Goal: Find specific page/section: Find specific page/section

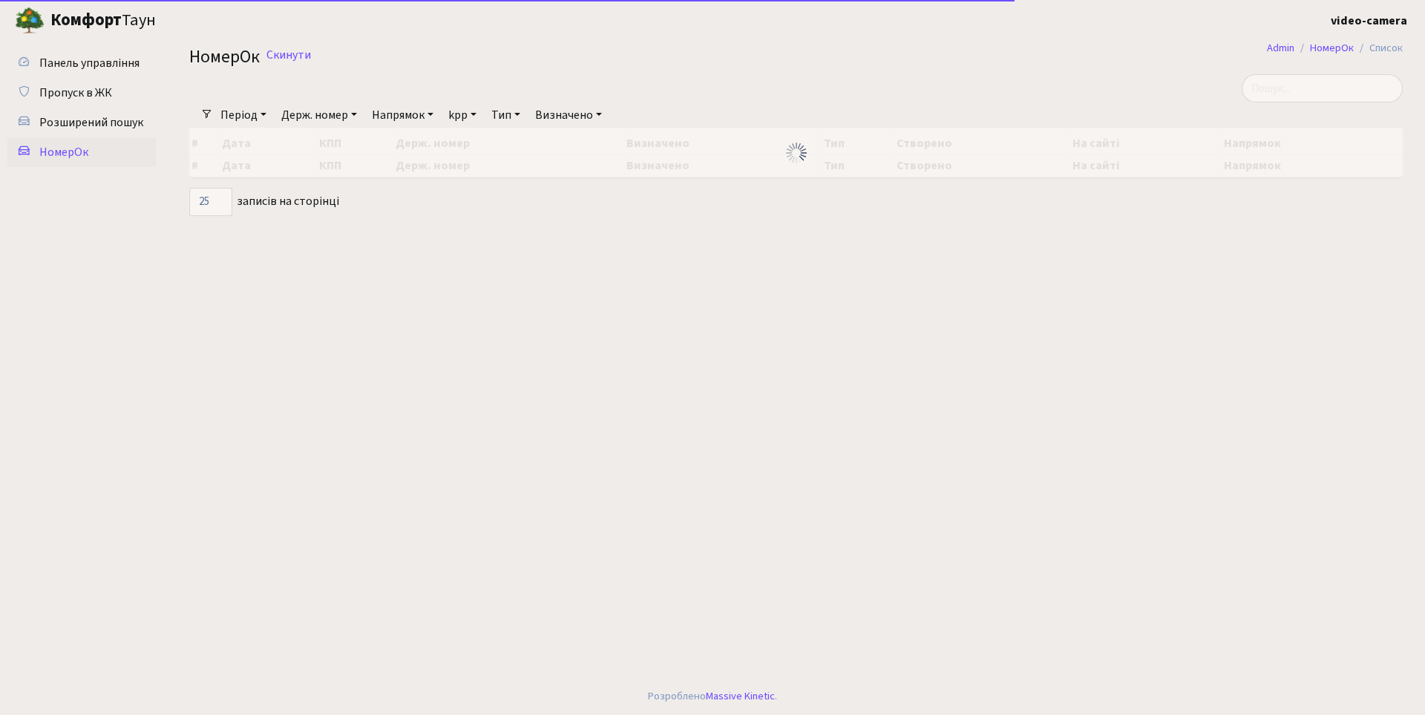
select select "25"
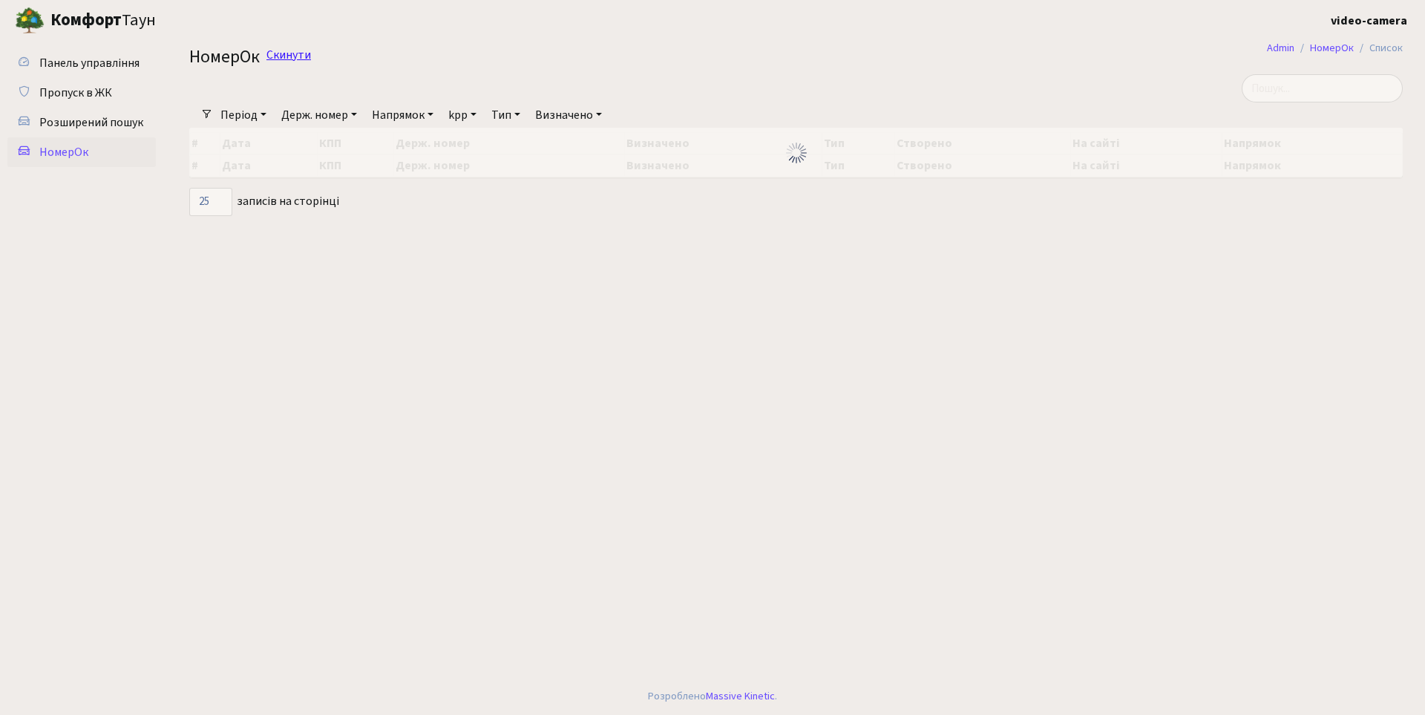
click at [283, 56] on link "Скинути" at bounding box center [288, 55] width 45 height 14
select select "25"
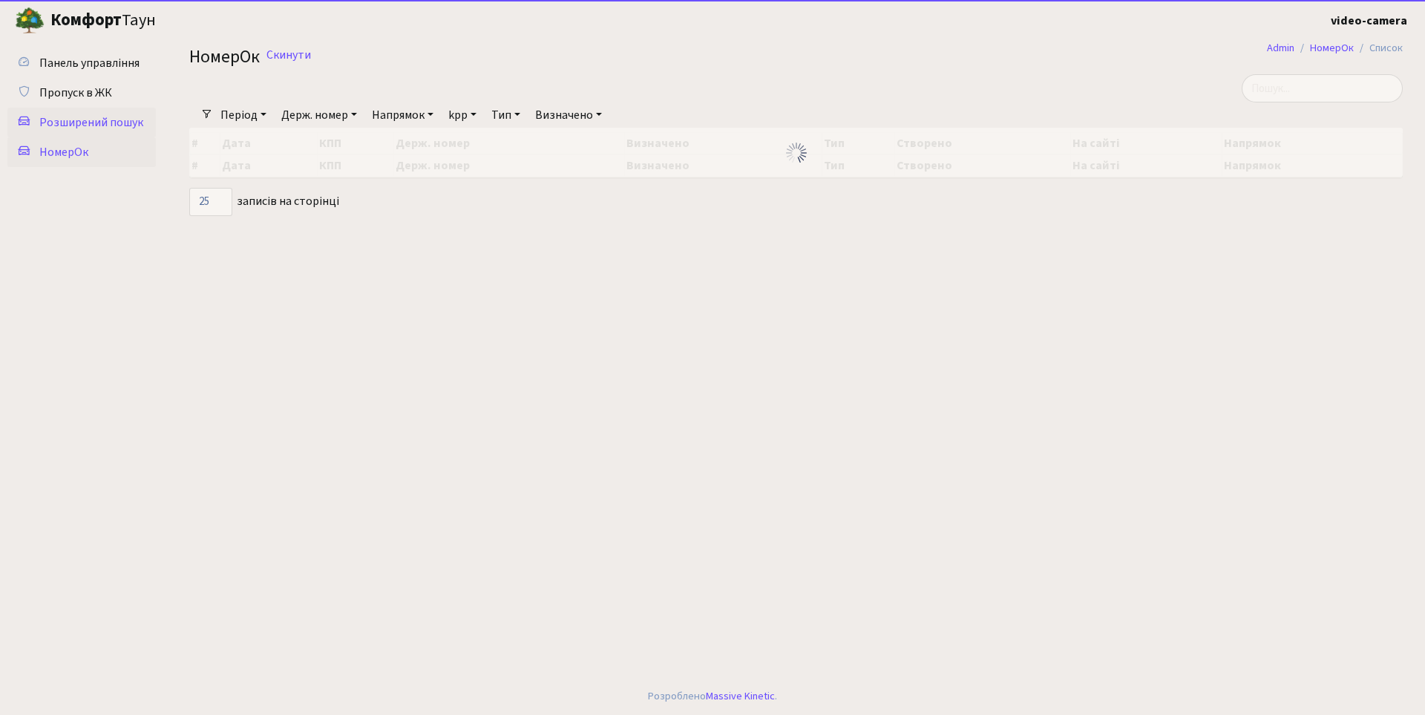
click at [79, 124] on span "Розширений пошук" at bounding box center [91, 122] width 104 height 16
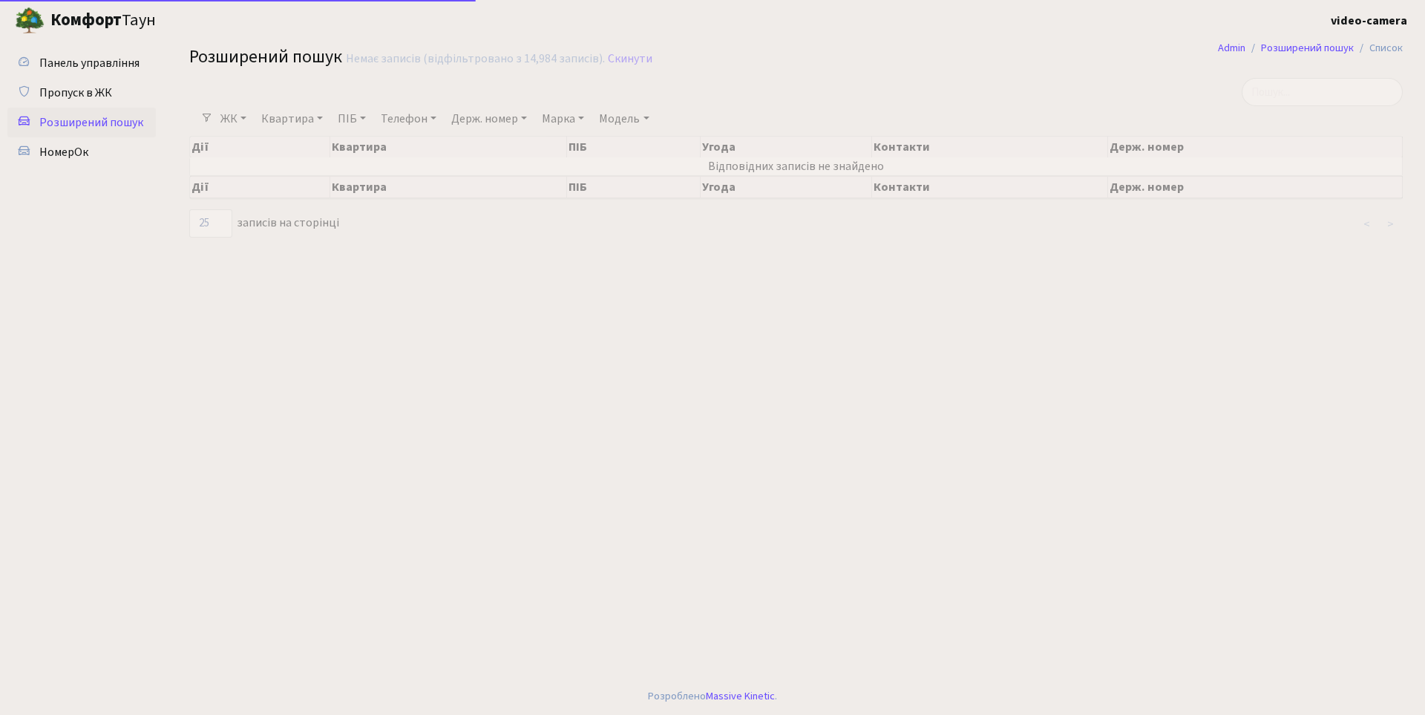
select select "25"
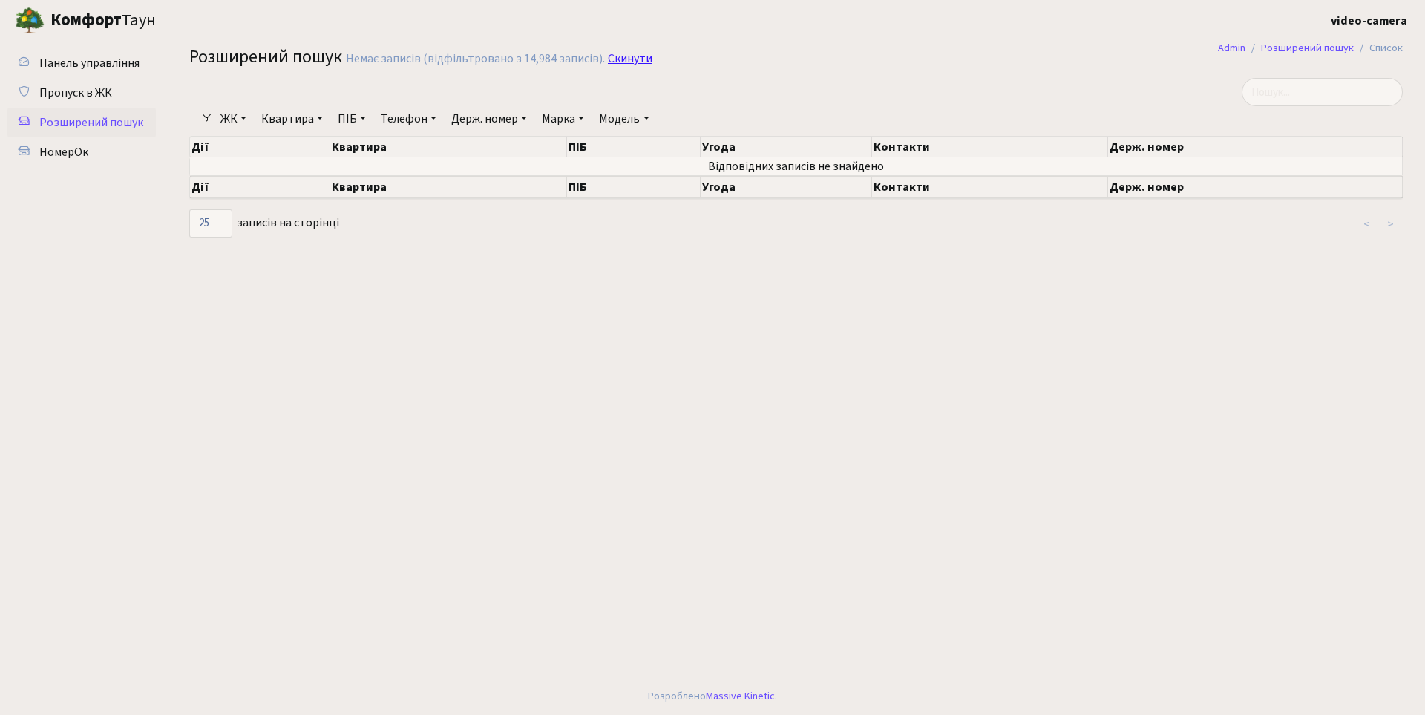
click at [626, 56] on link "Скинути" at bounding box center [630, 59] width 45 height 14
select select "25"
click at [476, 119] on link "Держ. номер" at bounding box center [489, 118] width 88 height 25
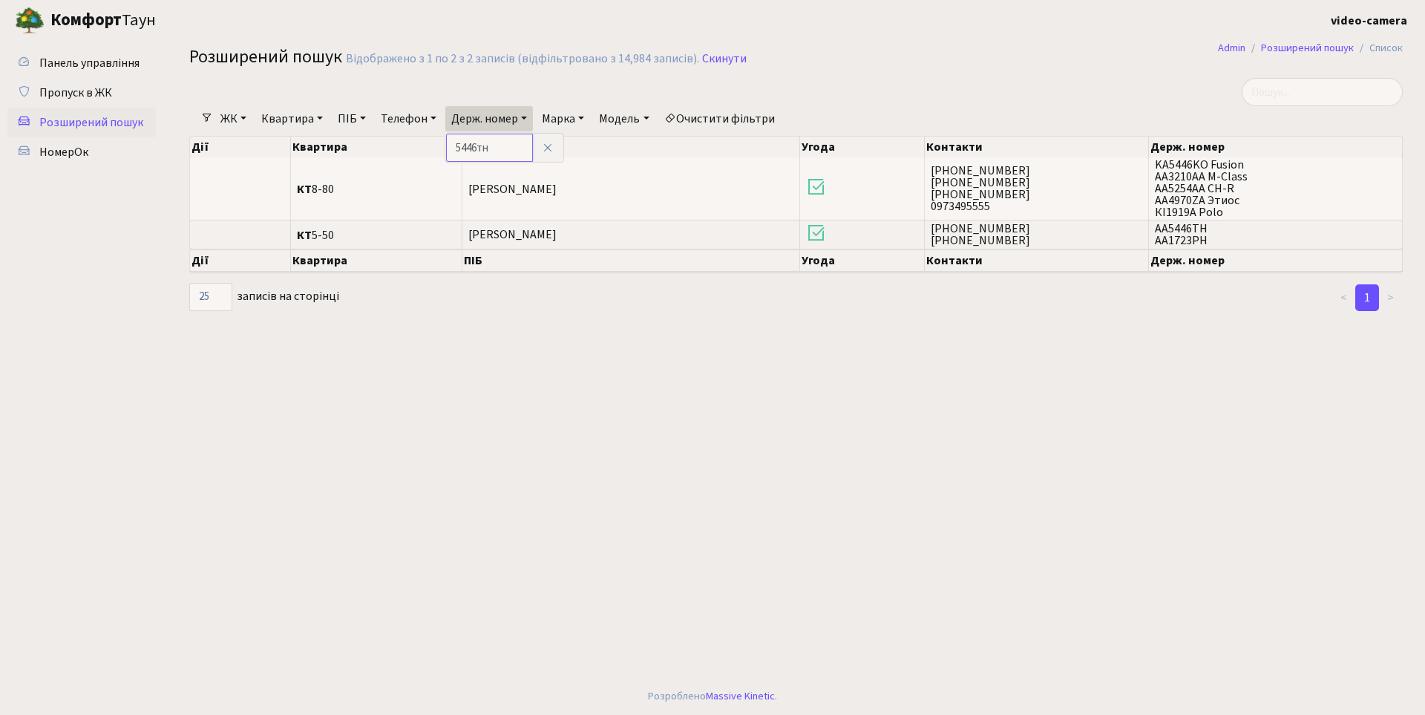
type input "5446тн"
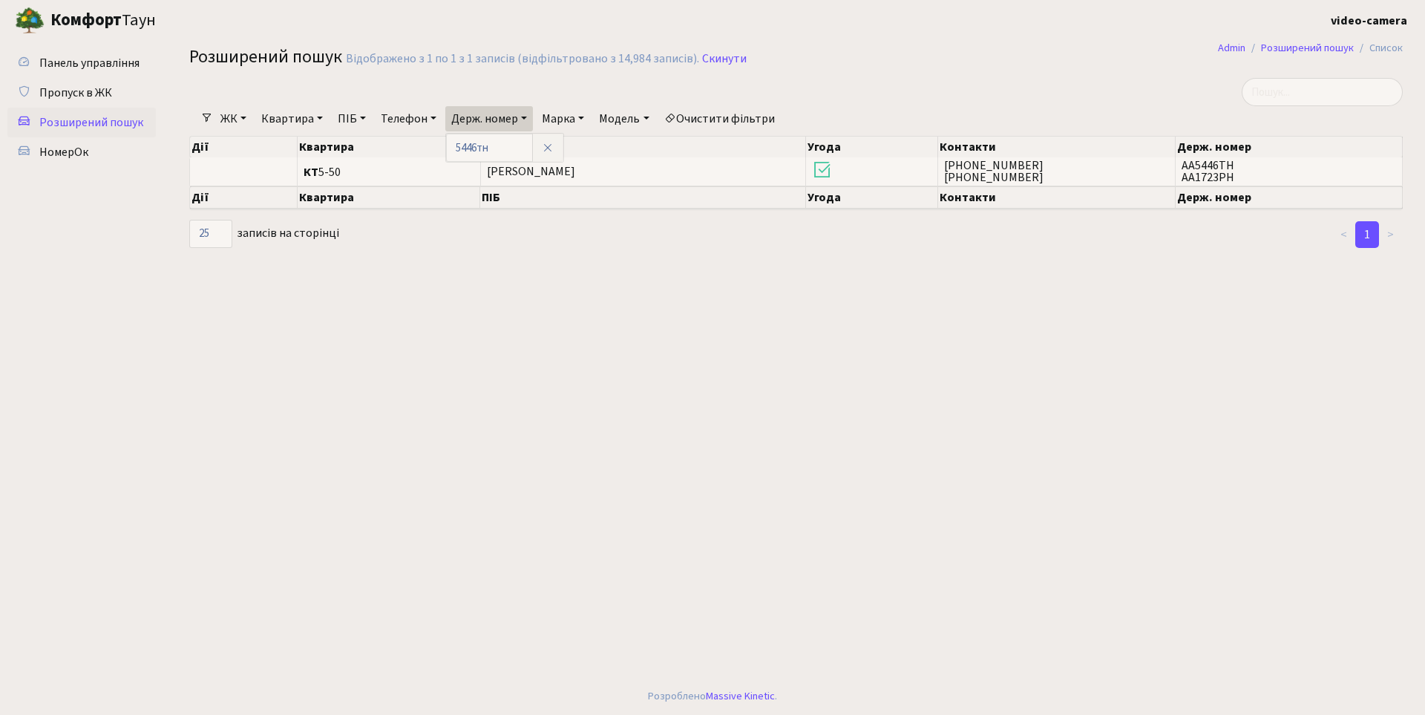
click at [730, 398] on main "Admin Розширений пошук Список Розширений пошук Відображено з 1 по 1 з 1 записів…" at bounding box center [796, 359] width 1258 height 637
